Goal: Find specific page/section: Find specific page/section

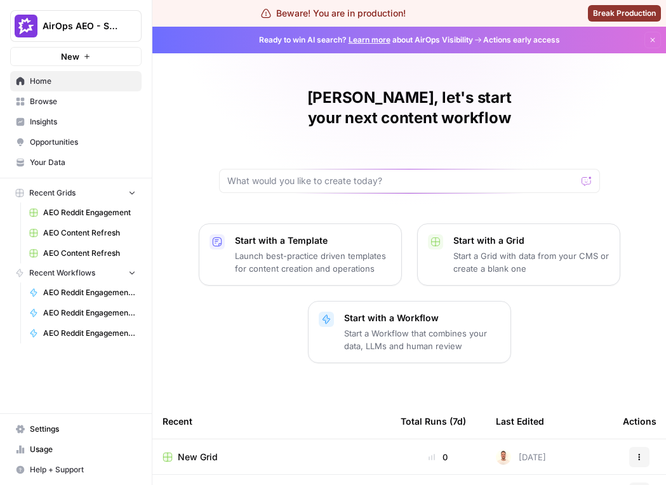
click at [58, 123] on span "Insights" at bounding box center [83, 121] width 106 height 11
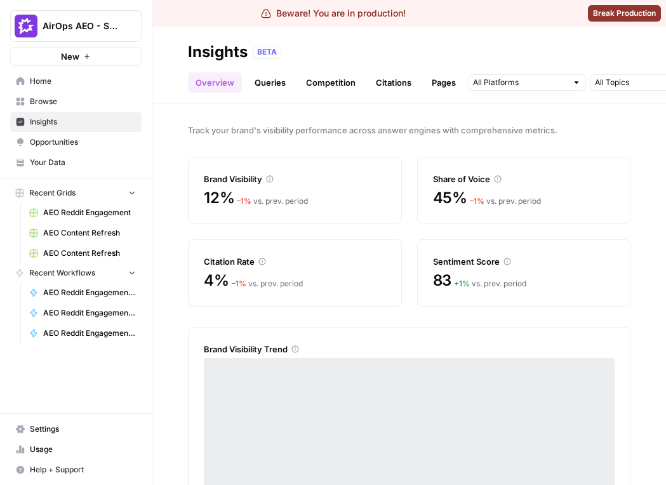
click at [251, 82] on link "Queries" at bounding box center [270, 82] width 46 height 20
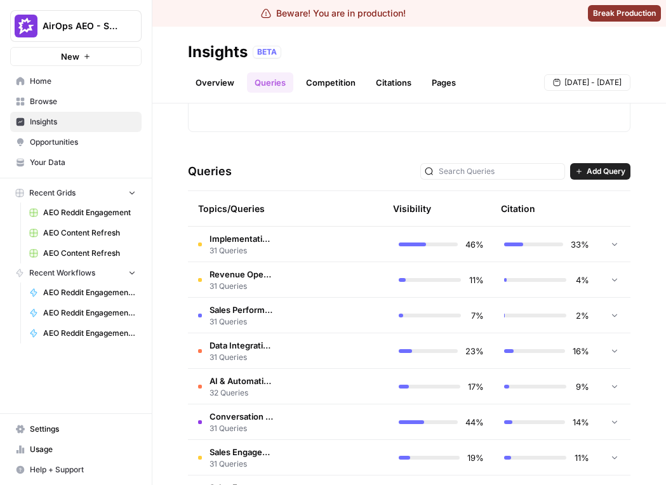
scroll to position [424, 0]
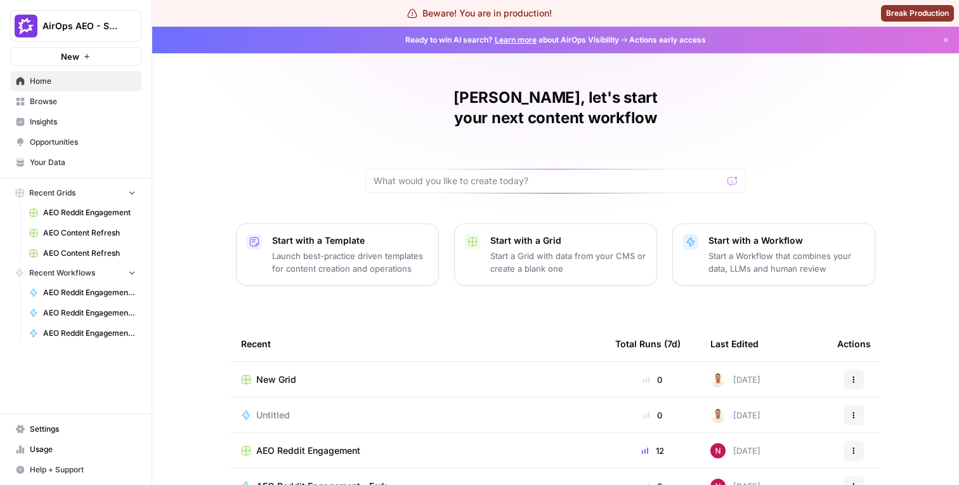
click at [93, 122] on span "Insights" at bounding box center [83, 121] width 106 height 11
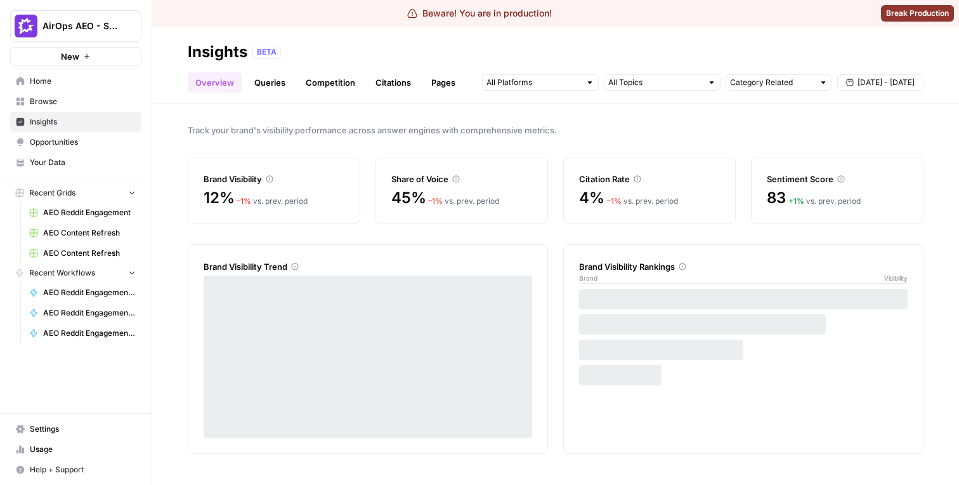
click at [280, 76] on link "Queries" at bounding box center [270, 82] width 46 height 20
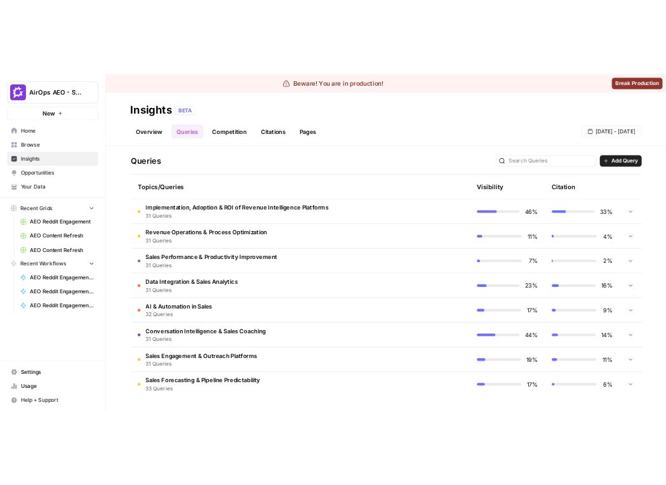
scroll to position [467, 0]
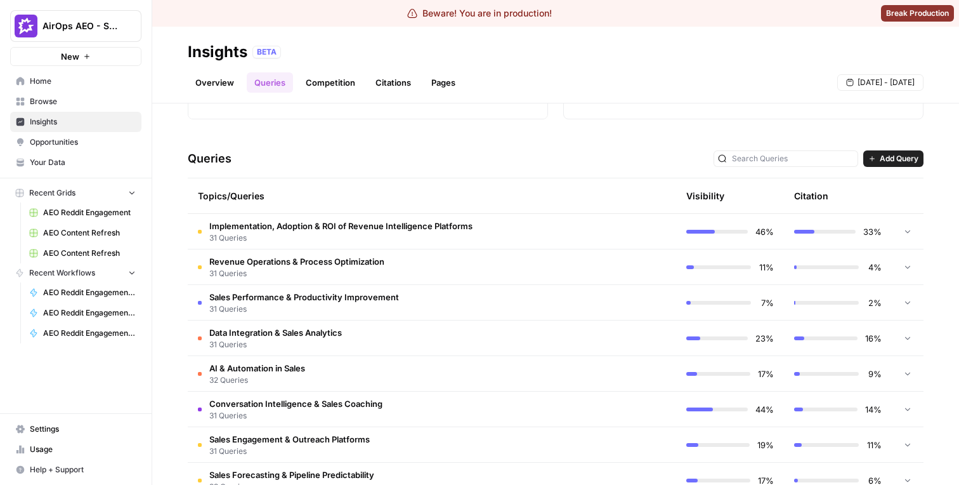
scroll to position [220, 0]
